Goal: Information Seeking & Learning: Find specific fact

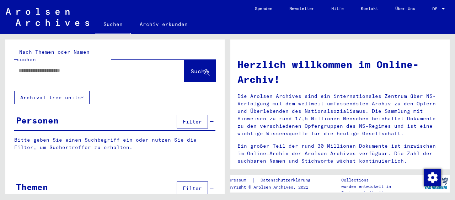
paste input "**********"
click at [30, 67] on input "**********" at bounding box center [90, 70] width 145 height 7
type input "**********"
click at [190, 67] on span "Suche" at bounding box center [199, 70] width 18 height 7
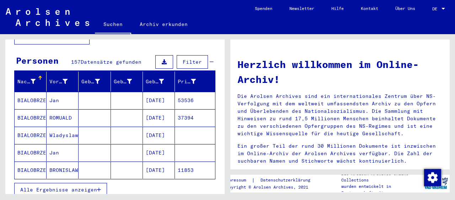
scroll to position [78, 0]
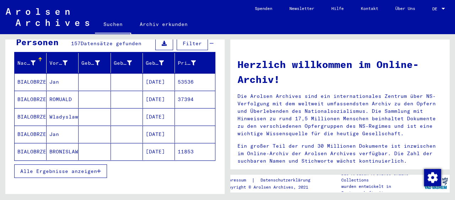
click at [35, 108] on mat-cell "BIALOBRZECKI" at bounding box center [31, 116] width 32 height 17
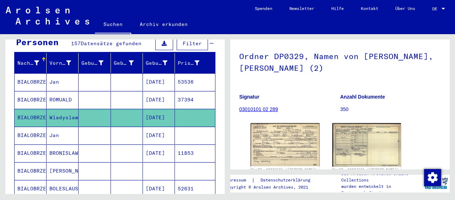
scroll to position [78, 0]
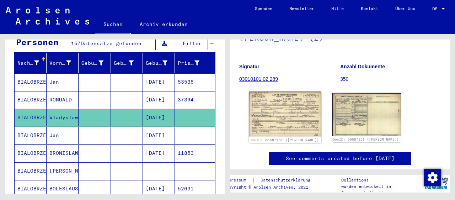
click at [273, 110] on img at bounding box center [285, 114] width 72 height 45
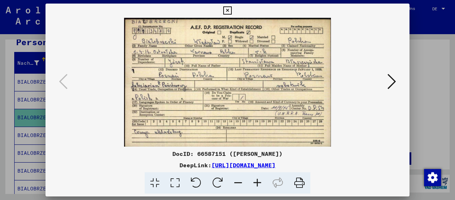
click at [254, 182] on icon at bounding box center [257, 183] width 19 height 22
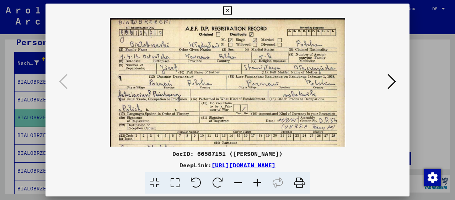
click at [254, 181] on icon at bounding box center [257, 183] width 19 height 22
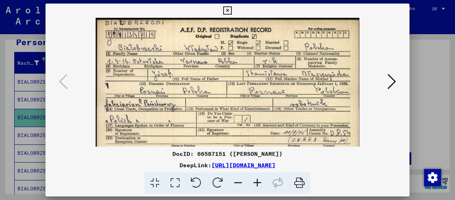
click at [254, 181] on icon at bounding box center [257, 183] width 19 height 22
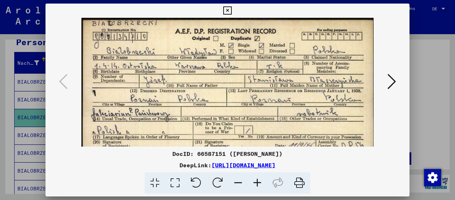
click at [231, 10] on icon at bounding box center [227, 10] width 8 height 9
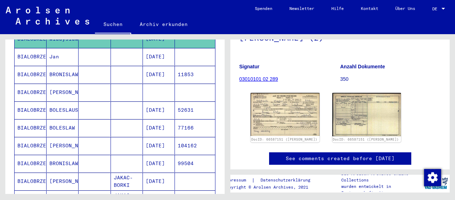
scroll to position [118, 0]
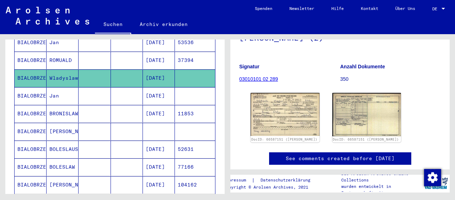
click at [71, 105] on mat-cell "BRONISLAW" at bounding box center [63, 113] width 32 height 17
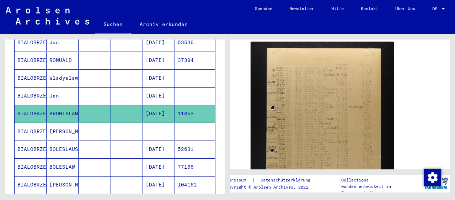
scroll to position [235, 0]
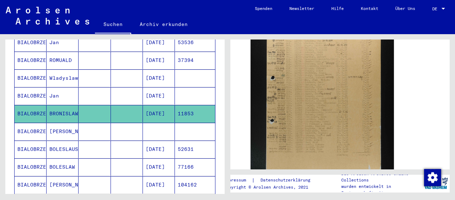
click at [70, 141] on mat-cell "BOLESLAUS" at bounding box center [63, 148] width 32 height 17
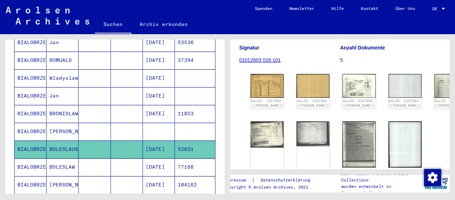
scroll to position [118, 0]
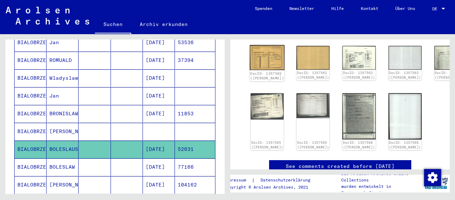
click at [264, 56] on img at bounding box center [267, 57] width 35 height 25
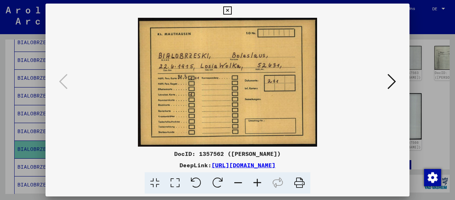
click at [392, 80] on icon at bounding box center [391, 81] width 9 height 17
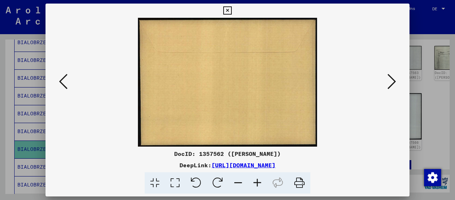
click at [392, 80] on icon at bounding box center [391, 81] width 9 height 17
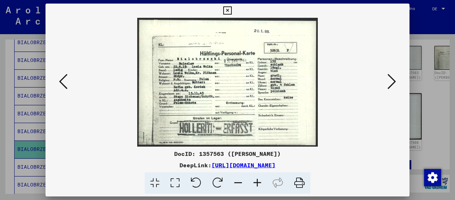
click at [257, 180] on icon at bounding box center [257, 183] width 19 height 22
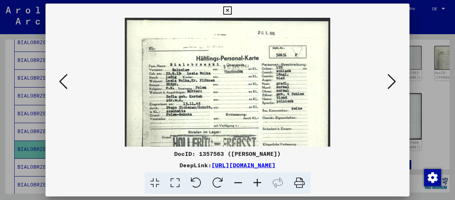
click at [257, 180] on icon at bounding box center [257, 183] width 19 height 22
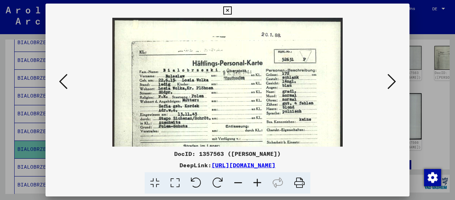
click at [257, 180] on icon at bounding box center [257, 183] width 19 height 22
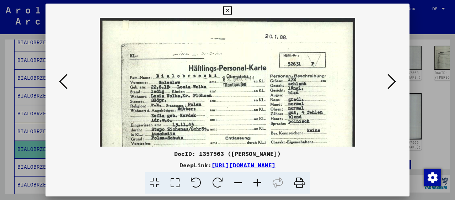
click at [257, 180] on icon at bounding box center [257, 183] width 19 height 22
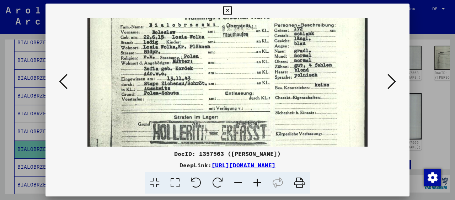
drag, startPoint x: 177, startPoint y: 124, endPoint x: 165, endPoint y: 67, distance: 57.7
click at [168, 67] on img at bounding box center [227, 61] width 280 height 200
click at [231, 9] on icon at bounding box center [227, 10] width 8 height 9
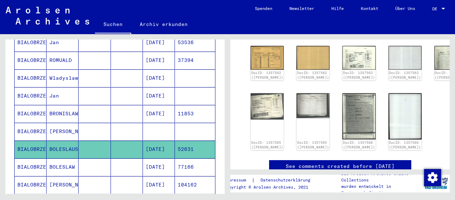
scroll to position [157, 0]
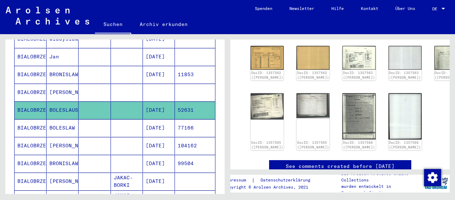
click at [132, 121] on mat-cell at bounding box center [127, 127] width 32 height 17
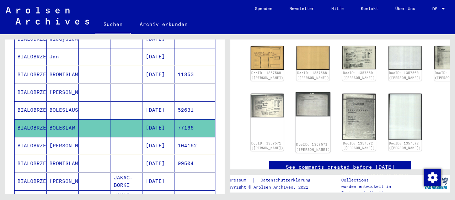
scroll to position [78, 0]
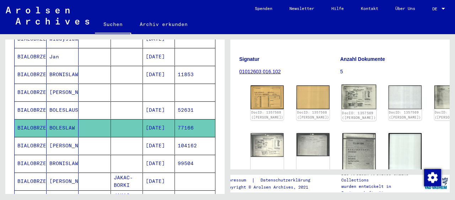
click at [344, 92] on img at bounding box center [358, 97] width 35 height 25
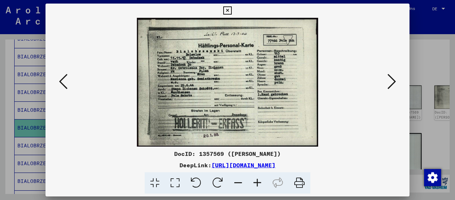
click at [255, 182] on icon at bounding box center [257, 183] width 19 height 22
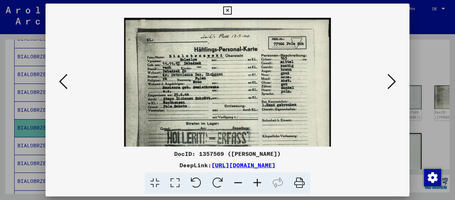
click at [255, 182] on icon at bounding box center [257, 183] width 19 height 22
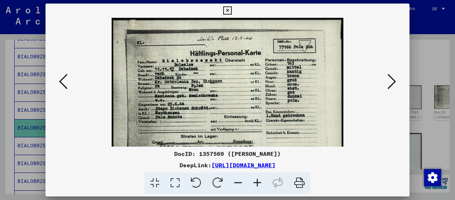
click at [255, 182] on icon at bounding box center [257, 183] width 19 height 22
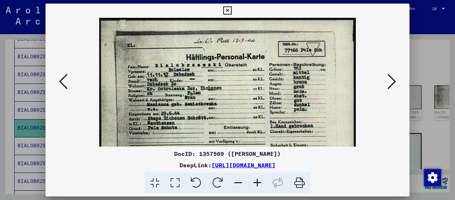
click at [255, 182] on icon at bounding box center [257, 183] width 19 height 22
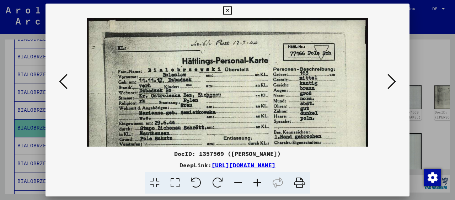
click at [231, 9] on icon at bounding box center [227, 10] width 8 height 9
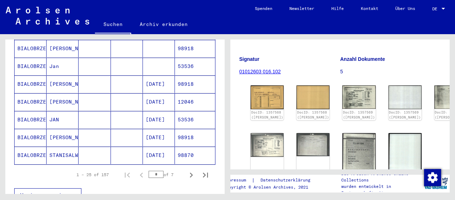
scroll to position [470, 0]
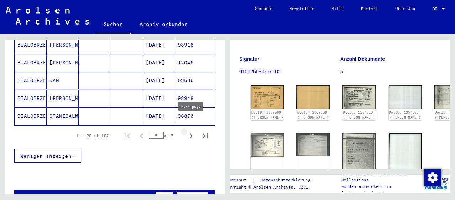
click at [191, 131] on icon "Next page" at bounding box center [191, 136] width 10 height 10
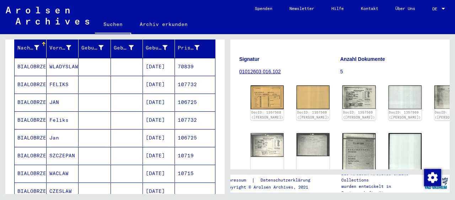
scroll to position [78, 0]
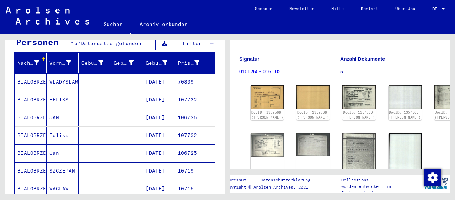
click at [108, 75] on mat-cell at bounding box center [94, 81] width 32 height 17
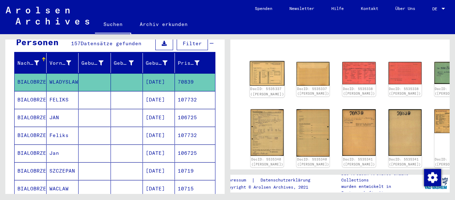
click at [261, 71] on img at bounding box center [267, 73] width 35 height 25
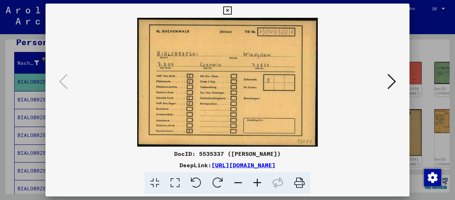
click at [393, 80] on icon at bounding box center [391, 81] width 9 height 17
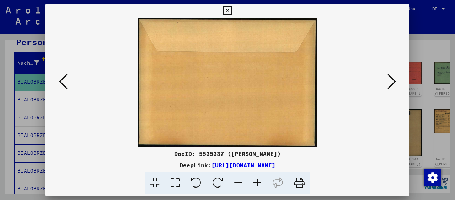
click at [393, 80] on icon at bounding box center [391, 81] width 9 height 17
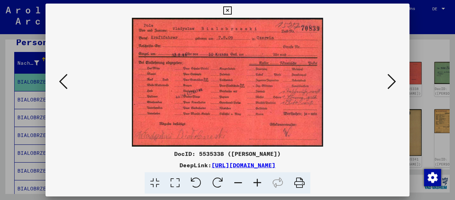
click at [256, 179] on icon at bounding box center [257, 183] width 19 height 22
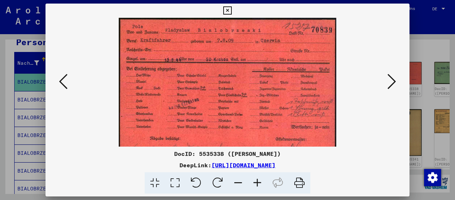
click at [256, 179] on icon at bounding box center [257, 183] width 19 height 22
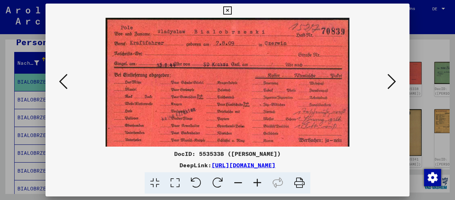
click at [256, 179] on icon at bounding box center [257, 183] width 19 height 22
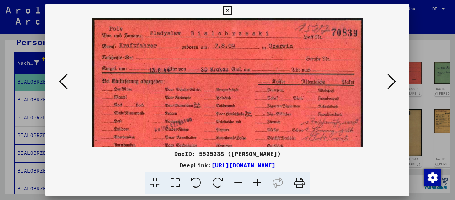
click at [393, 81] on icon at bounding box center [391, 81] width 9 height 17
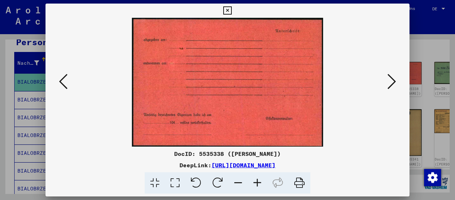
click at [393, 81] on icon at bounding box center [391, 81] width 9 height 17
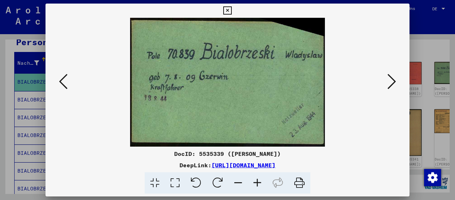
click at [393, 81] on icon at bounding box center [391, 81] width 9 height 17
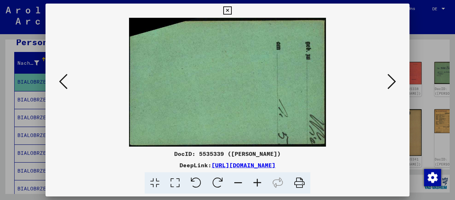
click at [393, 81] on icon at bounding box center [391, 81] width 9 height 17
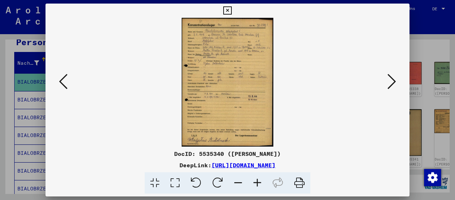
click at [255, 180] on icon at bounding box center [257, 183] width 19 height 22
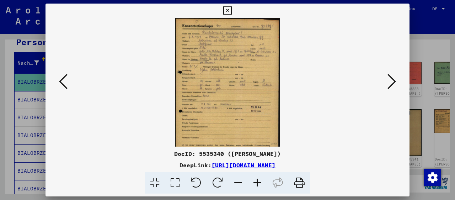
click at [255, 180] on icon at bounding box center [257, 183] width 19 height 22
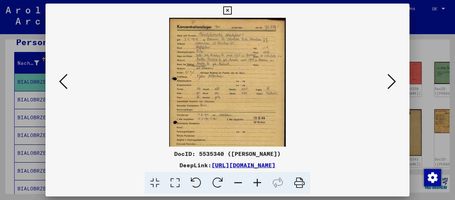
click at [255, 180] on icon at bounding box center [257, 183] width 19 height 22
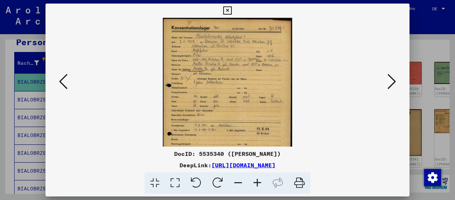
click at [255, 180] on icon at bounding box center [257, 183] width 19 height 22
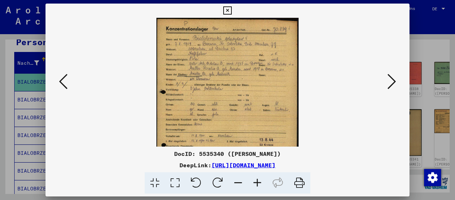
click at [255, 180] on icon at bounding box center [257, 183] width 19 height 22
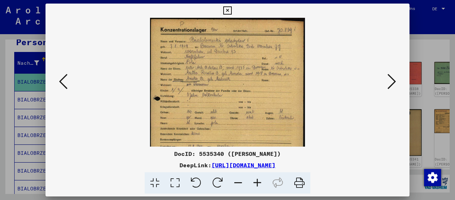
click at [255, 180] on icon at bounding box center [257, 183] width 19 height 22
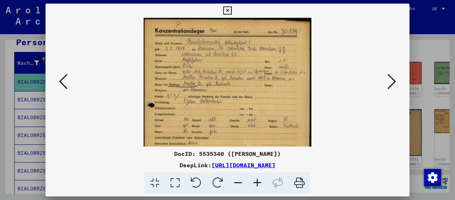
click at [255, 180] on icon at bounding box center [257, 183] width 19 height 22
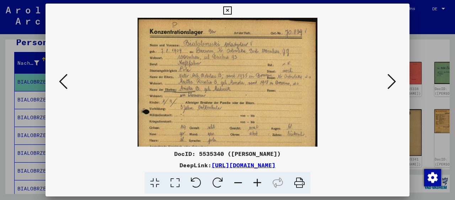
click at [255, 180] on icon at bounding box center [257, 183] width 19 height 22
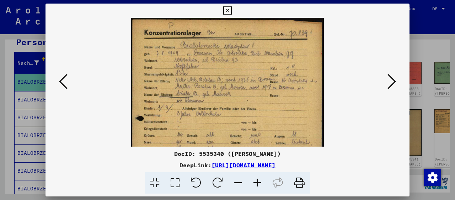
click at [255, 180] on icon at bounding box center [257, 183] width 19 height 22
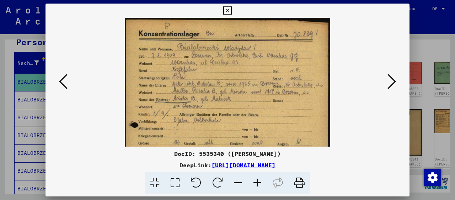
click at [255, 180] on icon at bounding box center [257, 183] width 19 height 22
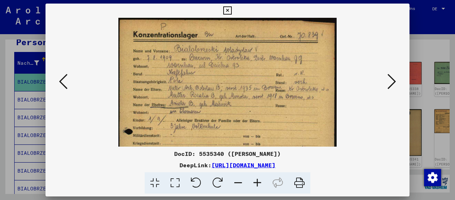
click at [255, 180] on icon at bounding box center [257, 183] width 19 height 22
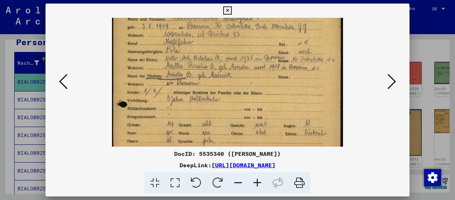
scroll to position [38, 0]
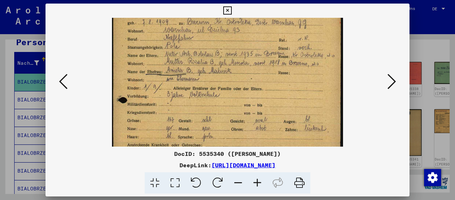
drag, startPoint x: 197, startPoint y: 111, endPoint x: 191, endPoint y: 73, distance: 38.5
click at [191, 74] on img at bounding box center [227, 142] width 230 height 324
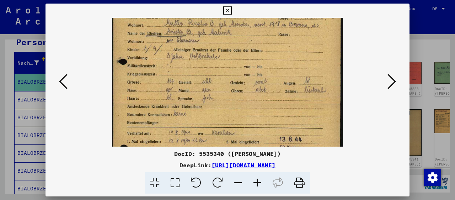
scroll to position [77, 0]
drag, startPoint x: 218, startPoint y: 110, endPoint x: 218, endPoint y: 73, distance: 36.9
click at [218, 73] on img at bounding box center [227, 103] width 230 height 324
click at [231, 11] on icon at bounding box center [227, 10] width 8 height 9
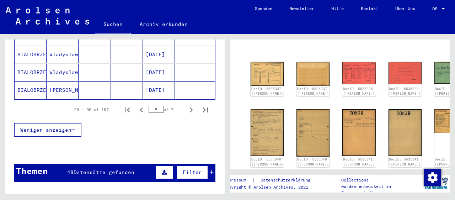
scroll to position [510, 0]
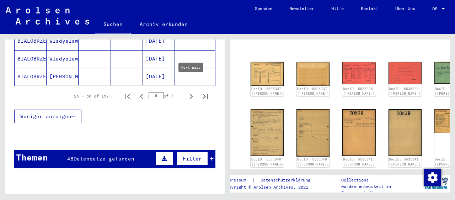
click at [190, 91] on icon "Next page" at bounding box center [191, 96] width 10 height 10
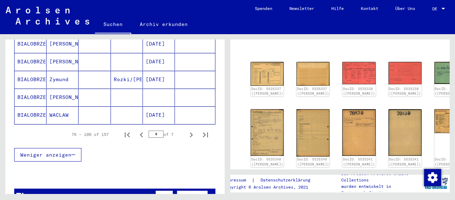
scroll to position [470, 0]
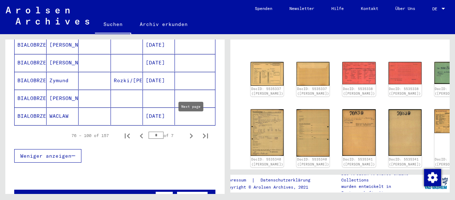
click at [189, 131] on icon "Next page" at bounding box center [191, 136] width 10 height 10
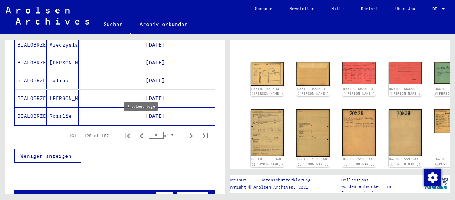
scroll to position [510, 0]
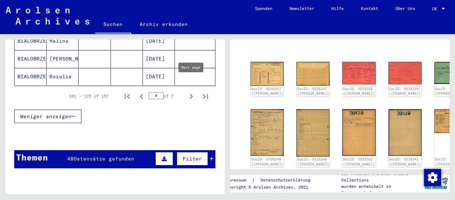
click at [192, 91] on icon "Next page" at bounding box center [191, 96] width 10 height 10
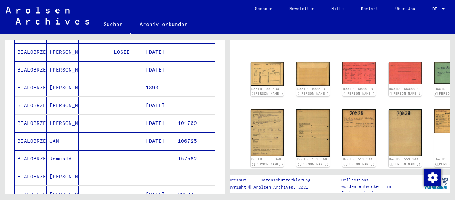
scroll to position [431, 0]
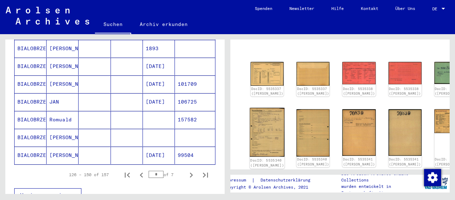
click at [265, 125] on img at bounding box center [267, 132] width 35 height 49
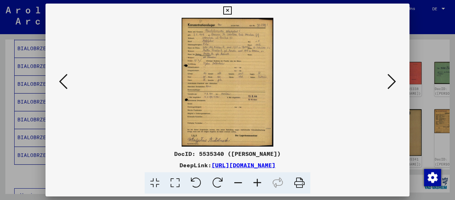
click at [255, 182] on icon at bounding box center [257, 183] width 19 height 22
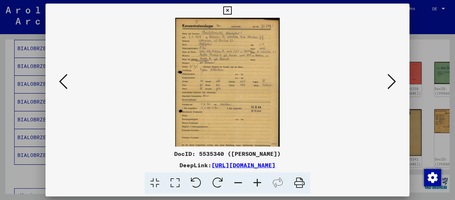
click at [255, 182] on icon at bounding box center [257, 183] width 19 height 22
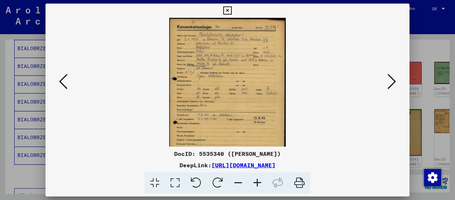
click at [255, 182] on icon at bounding box center [257, 183] width 19 height 22
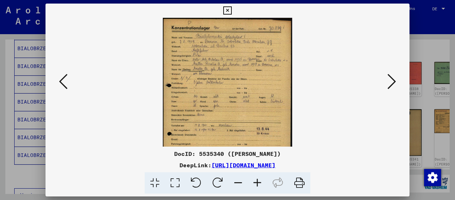
click at [255, 182] on icon at bounding box center [257, 183] width 19 height 22
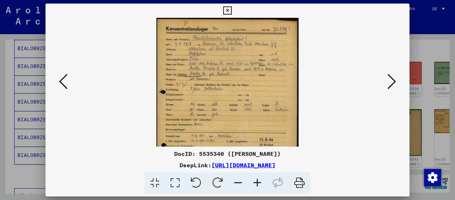
click at [255, 182] on icon at bounding box center [257, 183] width 19 height 22
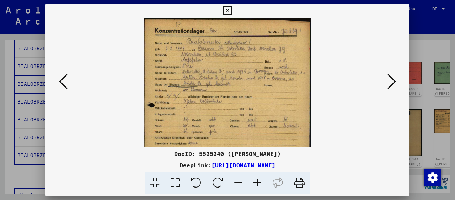
drag, startPoint x: 403, startPoint y: 9, endPoint x: 362, endPoint y: 51, distance: 58.5
click at [231, 9] on icon at bounding box center [227, 10] width 8 height 9
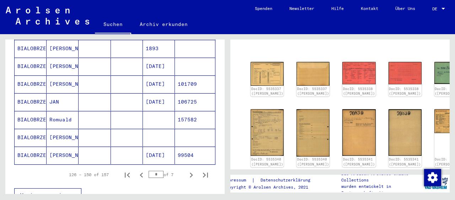
click at [124, 146] on mat-cell at bounding box center [127, 154] width 32 height 17
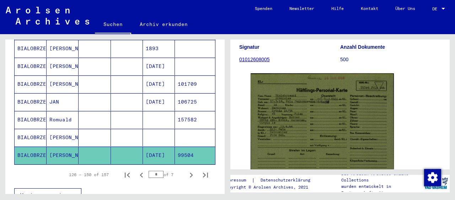
scroll to position [118, 0]
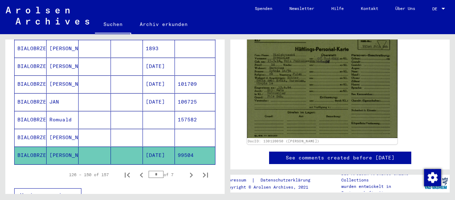
click at [288, 91] on img at bounding box center [322, 85] width 150 height 106
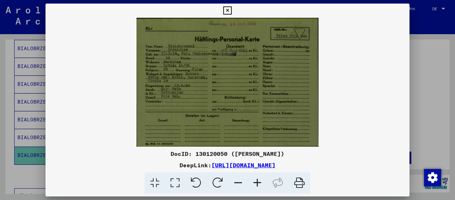
click at [258, 180] on icon at bounding box center [257, 183] width 19 height 22
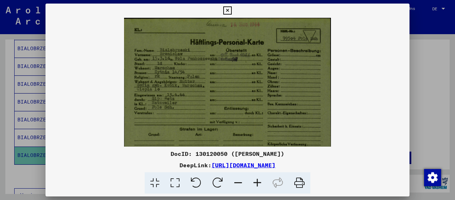
click at [258, 180] on icon at bounding box center [257, 183] width 19 height 22
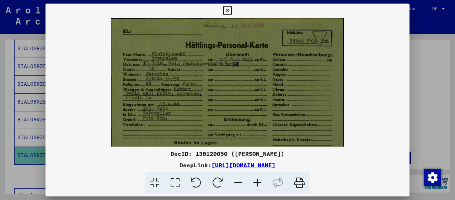
click at [258, 180] on icon at bounding box center [257, 183] width 19 height 22
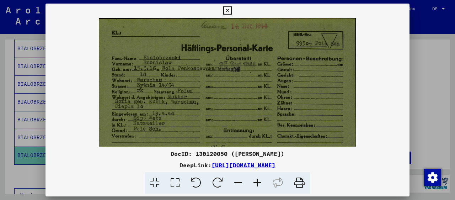
click at [258, 180] on icon at bounding box center [257, 183] width 19 height 22
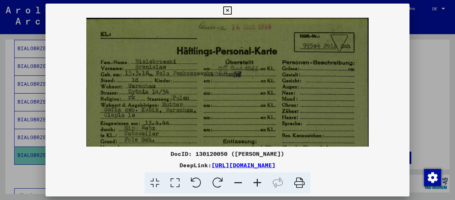
click at [231, 9] on icon at bounding box center [227, 10] width 8 height 9
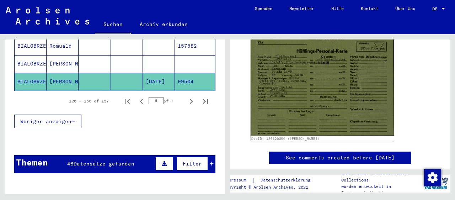
scroll to position [510, 0]
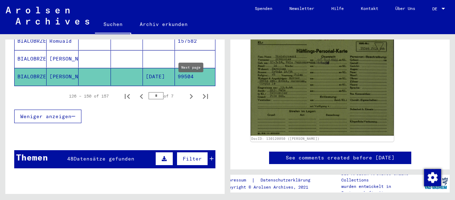
click at [191, 91] on icon "Next page" at bounding box center [191, 96] width 10 height 10
type input "*"
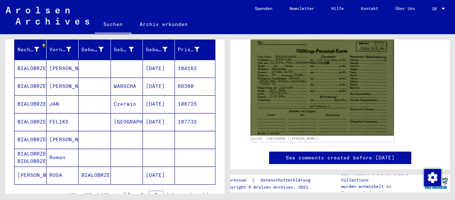
scroll to position [110, 0]
